Goal: Check status

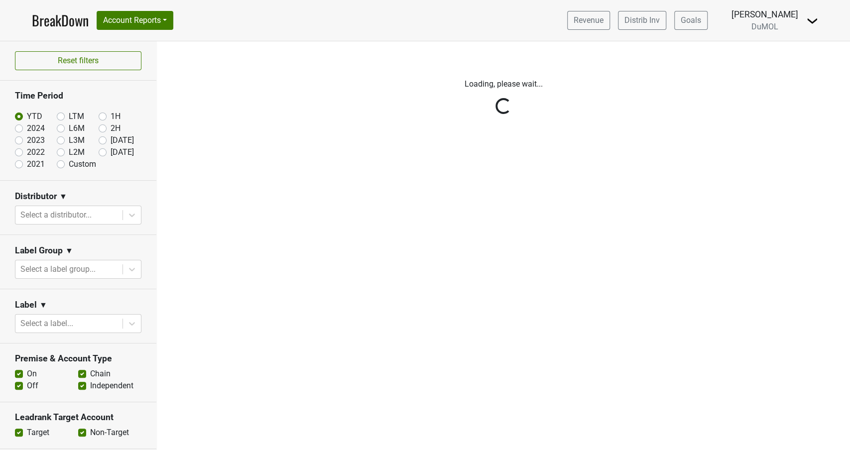
click at [135, 210] on div "Reset filters Time Period YTD LTM 1H 2024 L6M 2H 2023 L3M Aug '25 2022 L2M Sep …" at bounding box center [78, 245] width 157 height 409
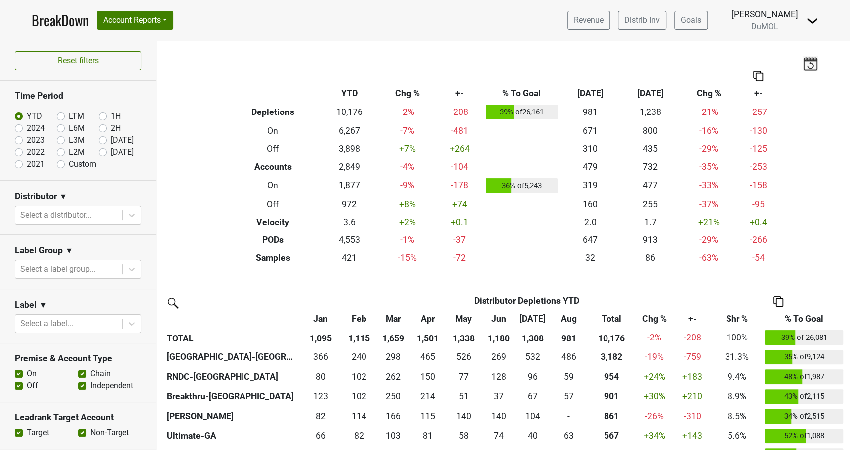
click at [111, 139] on label "[DATE]" at bounding box center [122, 140] width 23 height 12
click at [105, 139] on input "[DATE]" at bounding box center [119, 139] width 40 height 10
radio input "true"
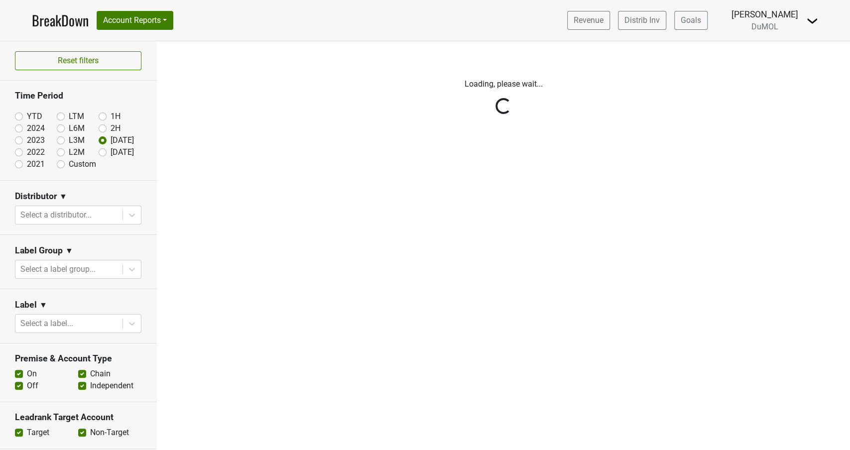
click at [137, 216] on div "Reset filters Time Period YTD LTM 1H 2024 L6M 2H 2023 L3M Aug '25 2022 L2M Sep …" at bounding box center [78, 245] width 157 height 409
click at [132, 214] on div "Reset filters Time Period YTD LTM 1H 2024 L6M 2H 2023 L3M Aug '25 2022 L2M Sep …" at bounding box center [78, 245] width 157 height 409
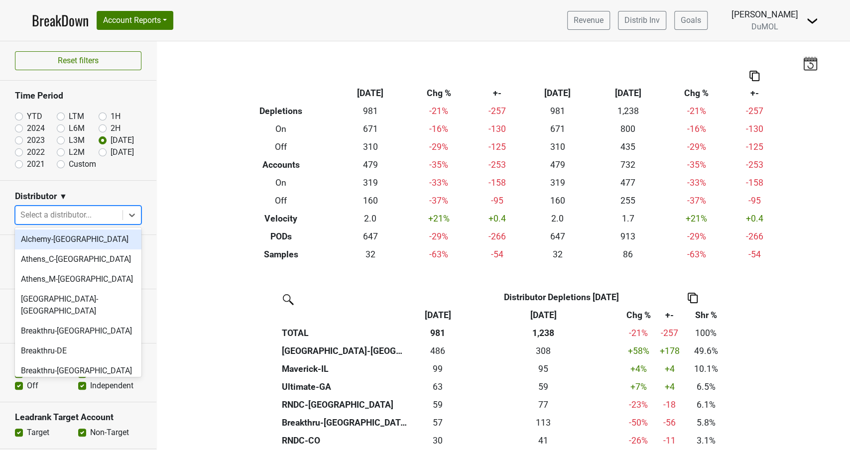
click at [132, 214] on icon at bounding box center [132, 215] width 10 height 10
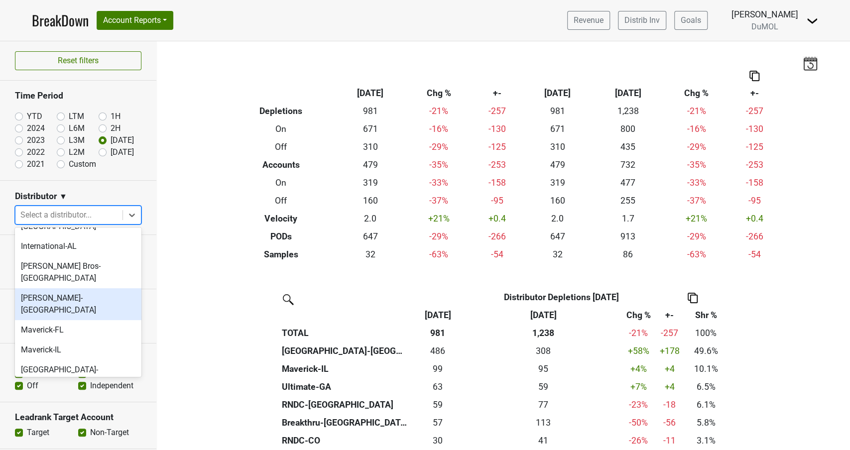
scroll to position [493, 0]
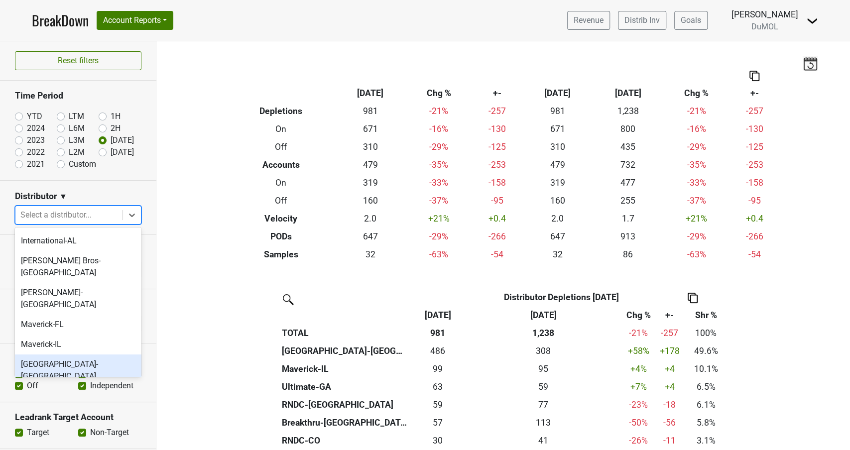
click at [56, 355] on div "[GEOGRAPHIC_DATA]-[GEOGRAPHIC_DATA]" at bounding box center [78, 371] width 126 height 32
